Goal: Transaction & Acquisition: Purchase product/service

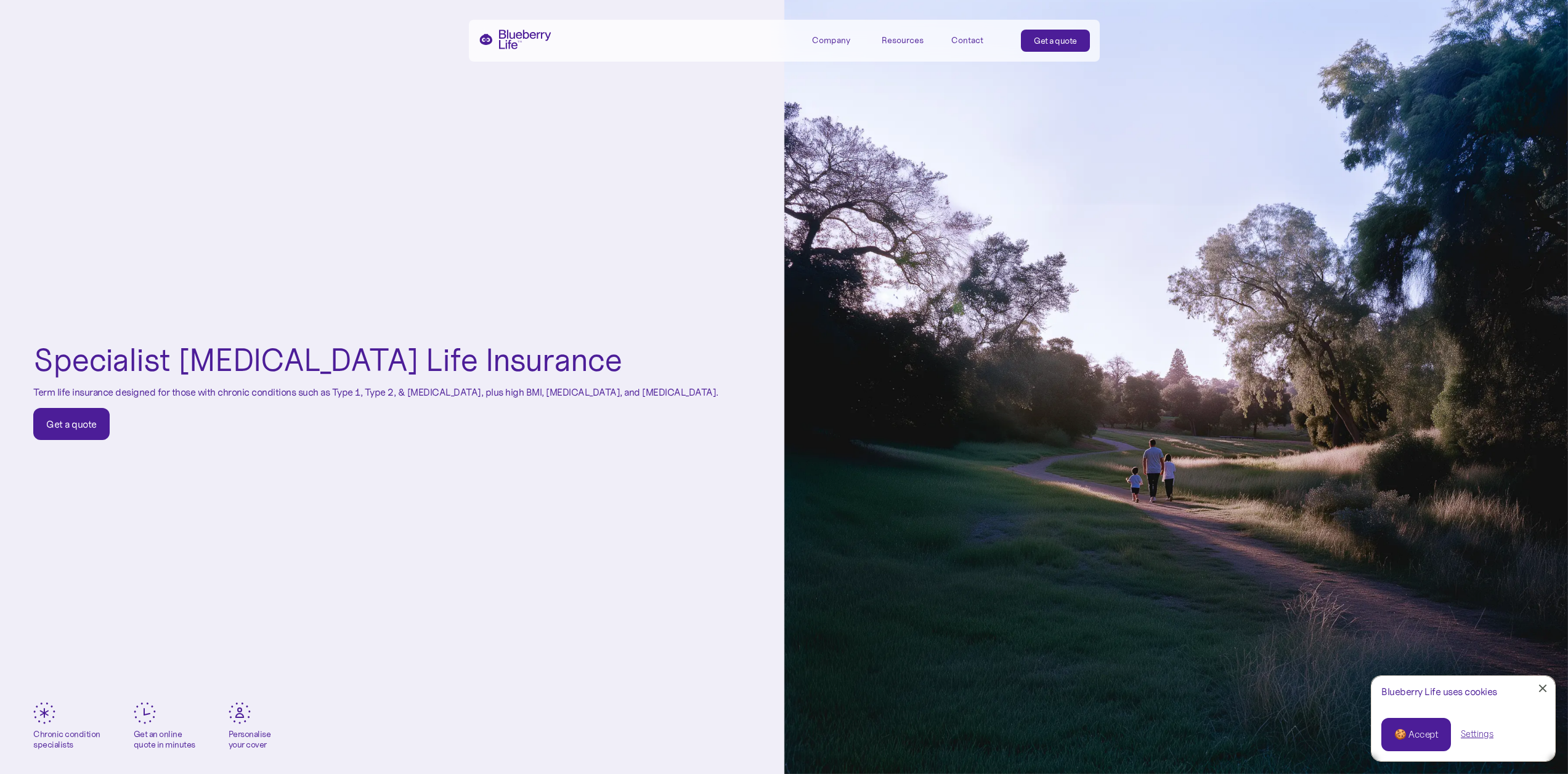
click at [95, 439] on link "Get a quote" at bounding box center [71, 424] width 76 height 32
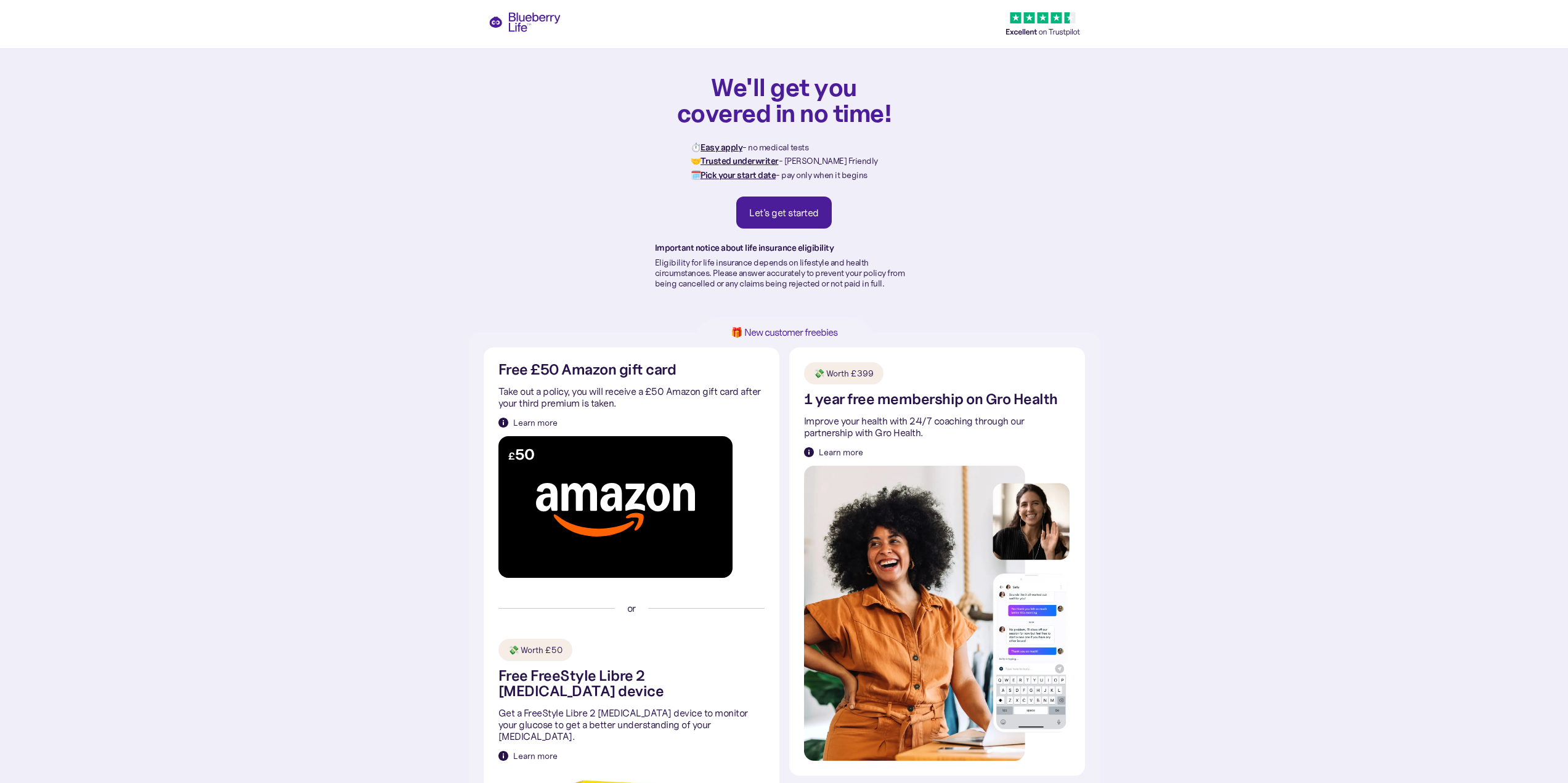
click at [747, 215] on link "Let's get started" at bounding box center [784, 212] width 95 height 32
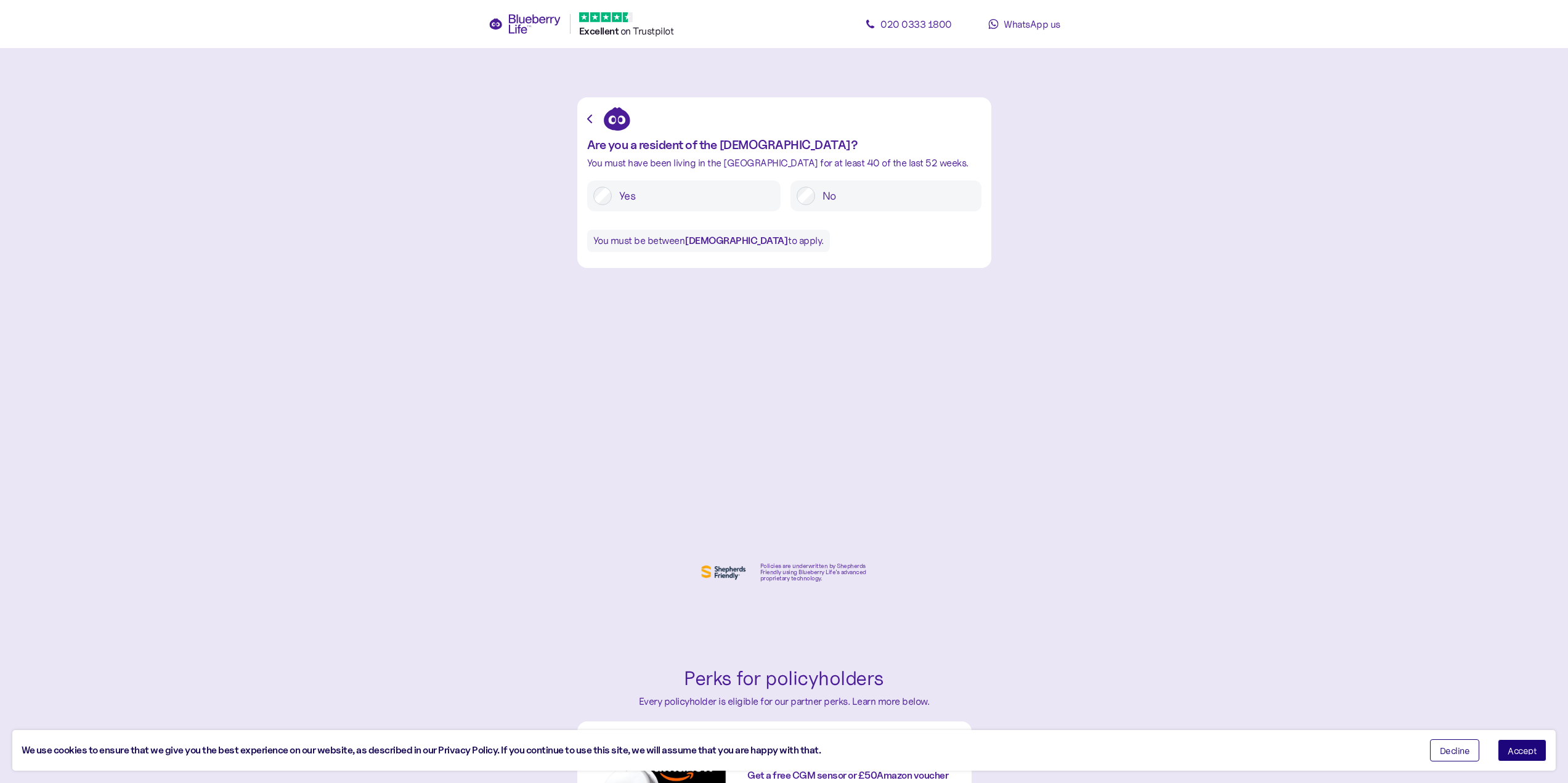
click at [532, 25] on icon at bounding box center [525, 24] width 73 height 20
